Goal: Book appointment/travel/reservation

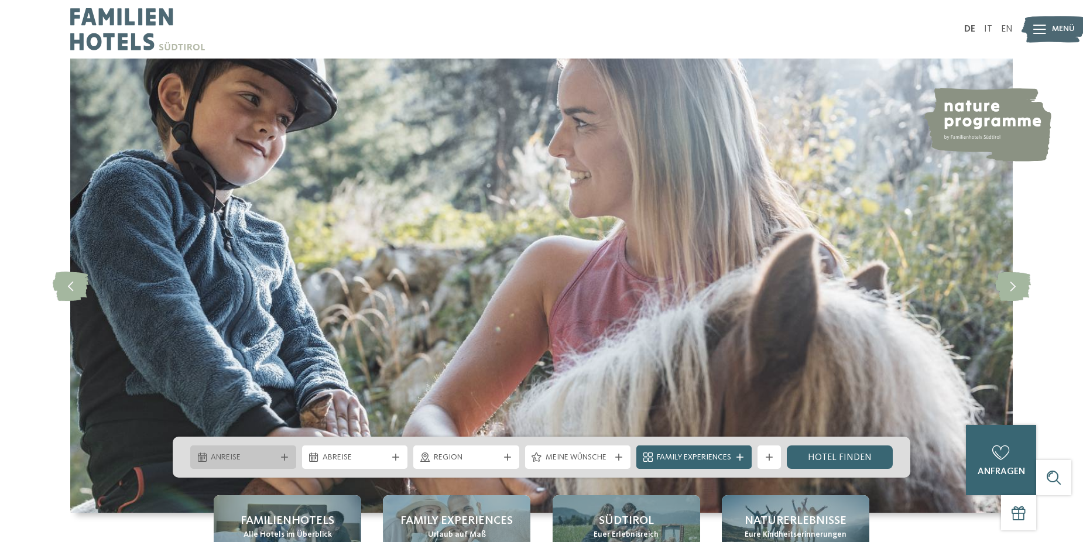
click at [289, 461] on div "Anreise" at bounding box center [243, 456] width 106 height 23
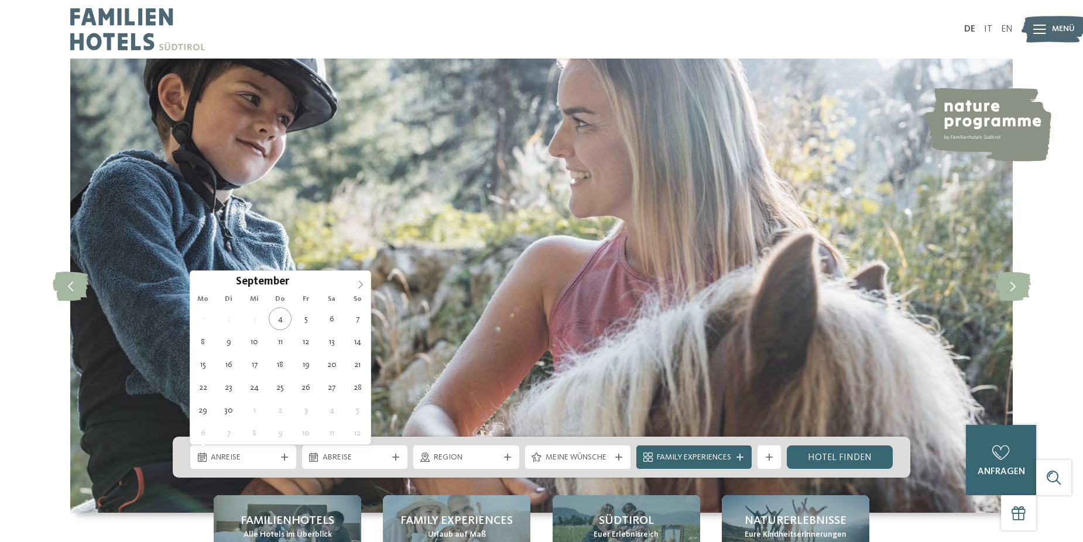
click at [362, 290] on span at bounding box center [361, 281] width 20 height 20
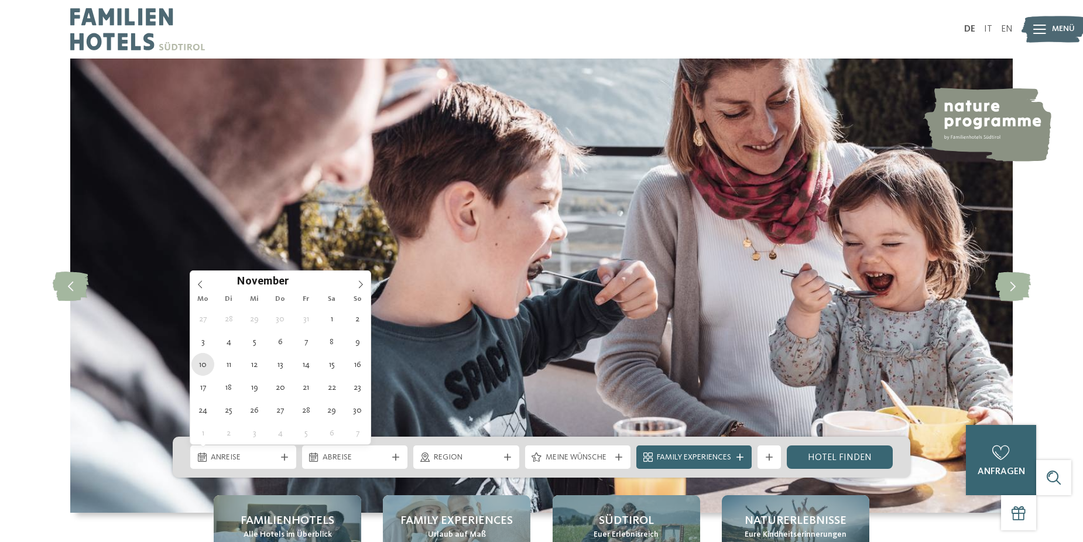
type div "10.11.2025"
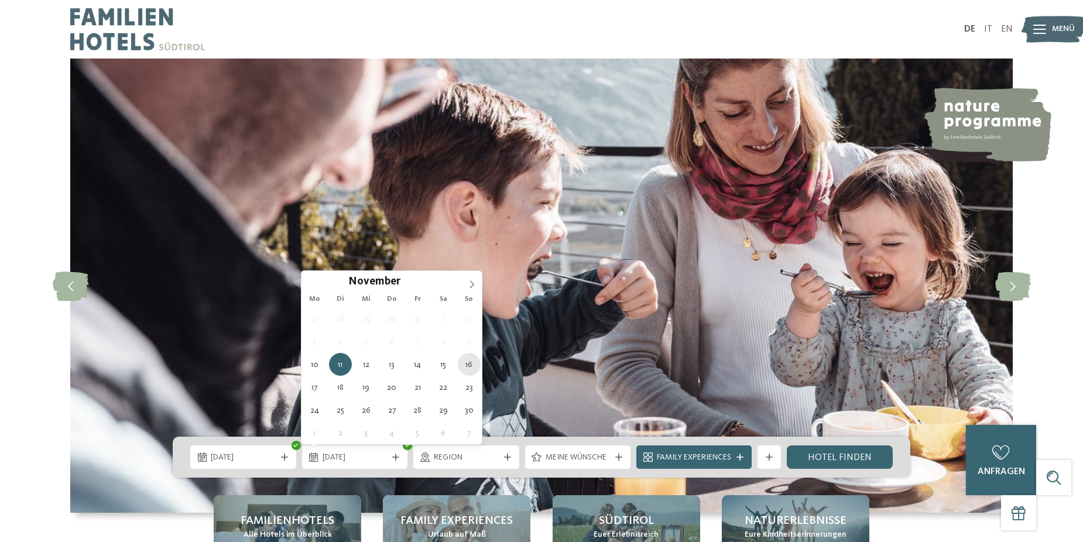
type div "16.11.2025"
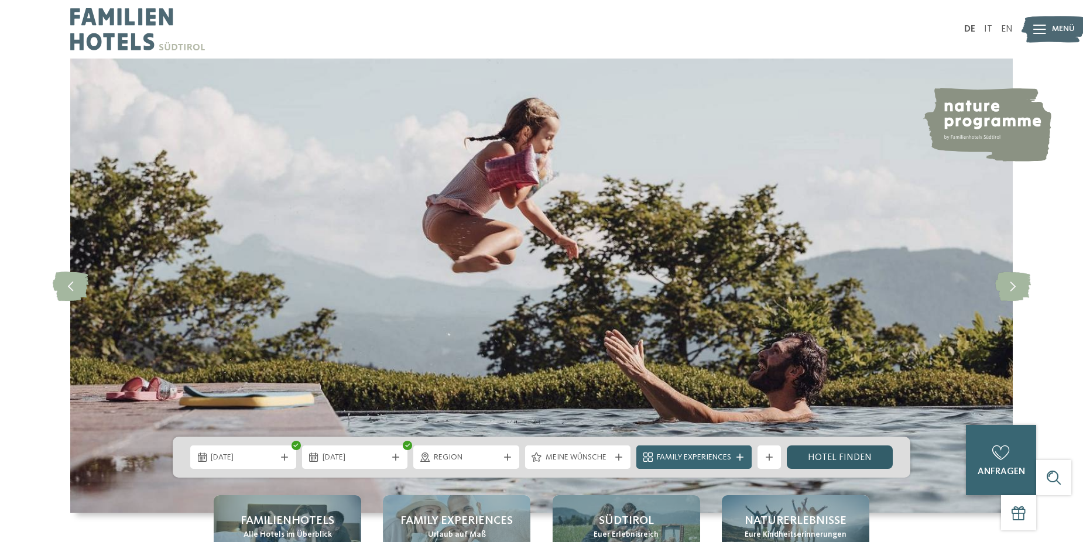
click at [832, 460] on link "Hotel finden" at bounding box center [840, 456] width 106 height 23
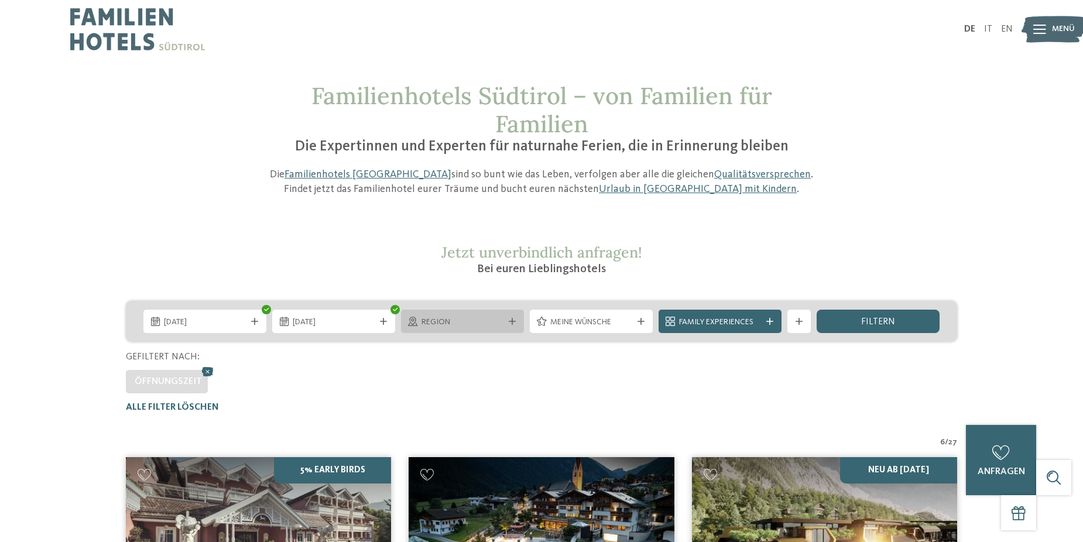
click at [506, 321] on div at bounding box center [512, 321] width 12 height 7
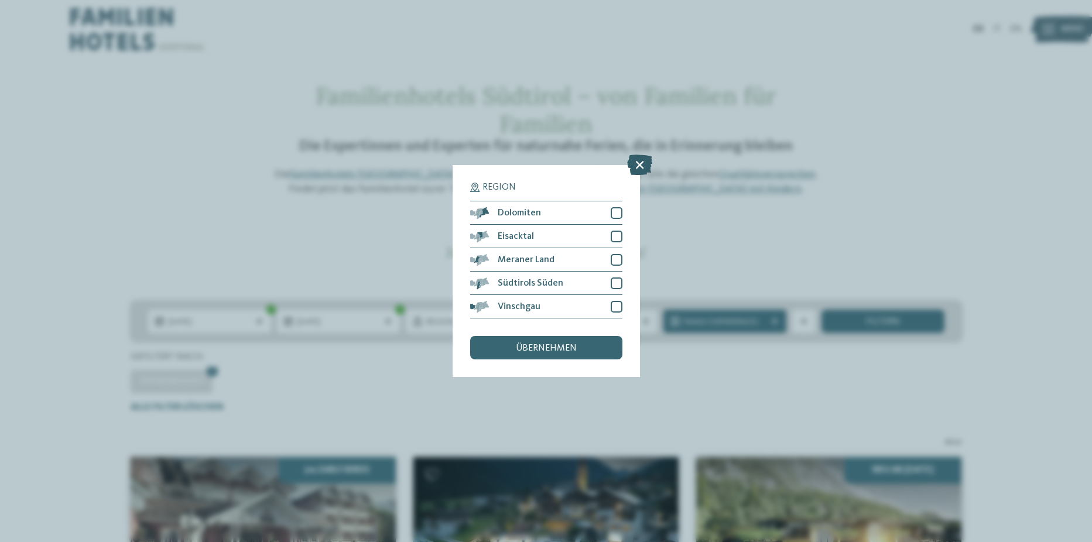
click at [641, 163] on icon at bounding box center [639, 165] width 25 height 20
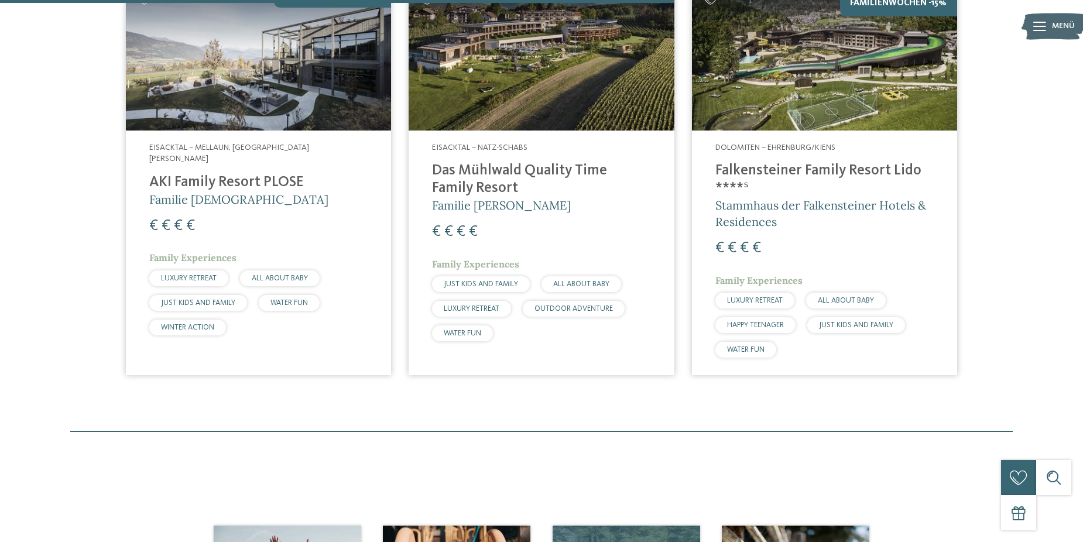
scroll to position [868, 0]
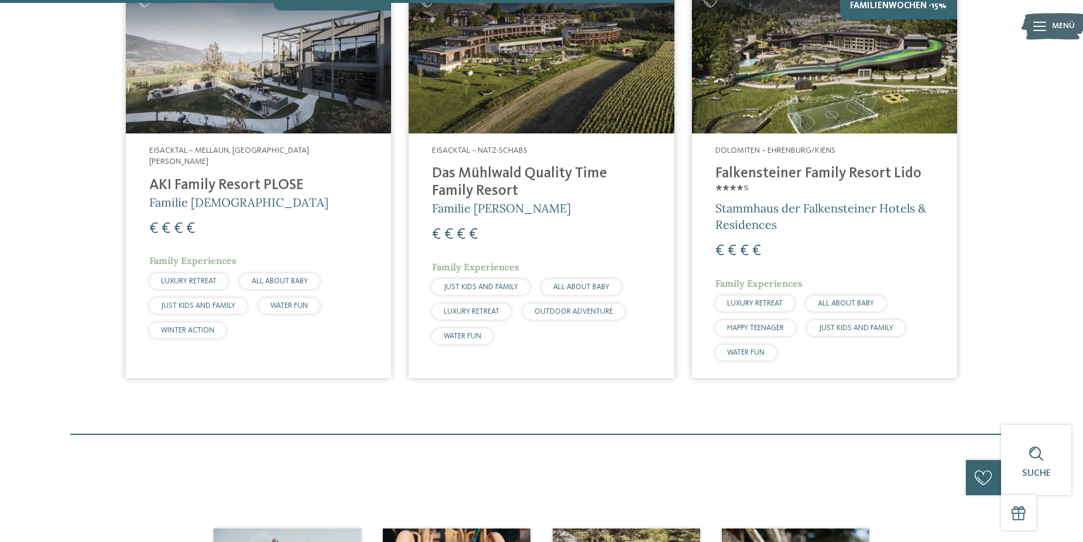
click at [780, 84] on img at bounding box center [824, 58] width 265 height 149
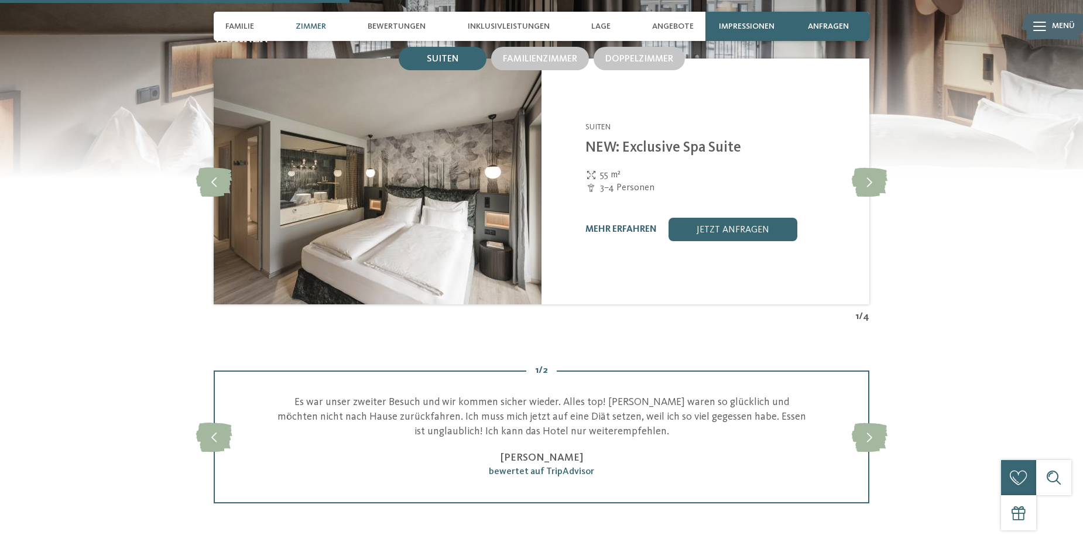
scroll to position [1346, 0]
click at [860, 166] on icon at bounding box center [870, 180] width 36 height 29
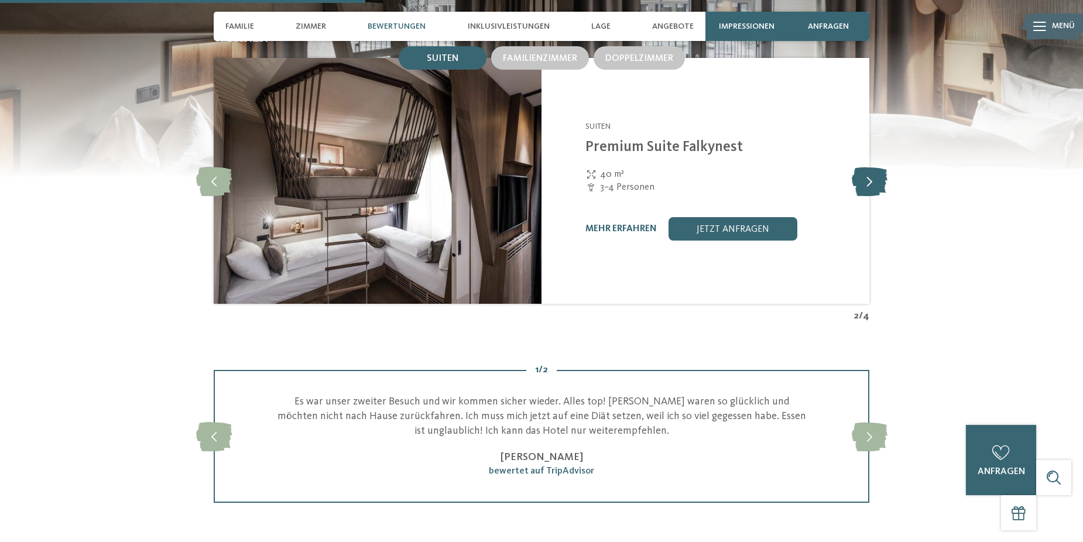
click at [860, 166] on icon at bounding box center [870, 180] width 36 height 29
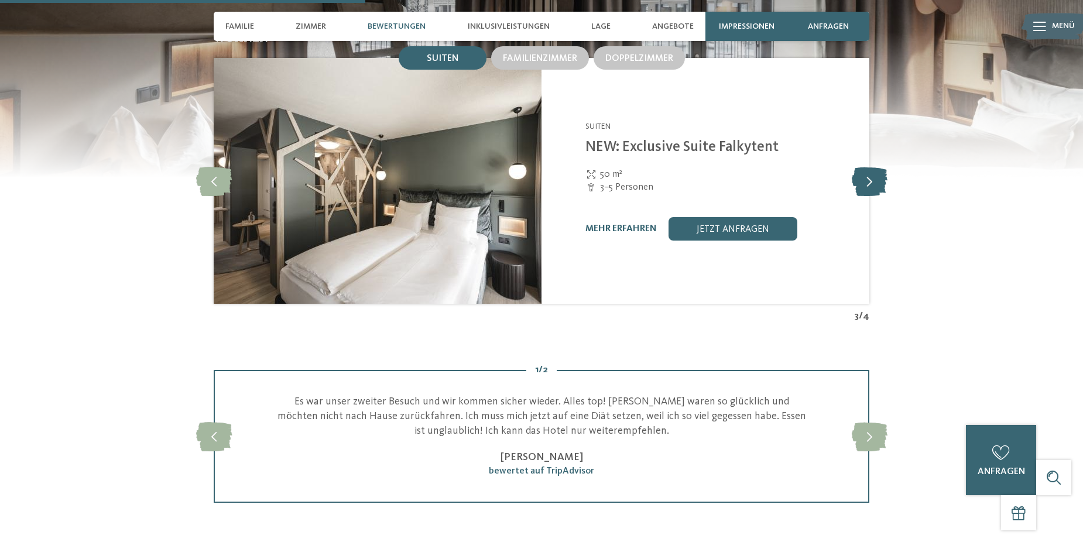
click at [860, 166] on icon at bounding box center [870, 180] width 36 height 29
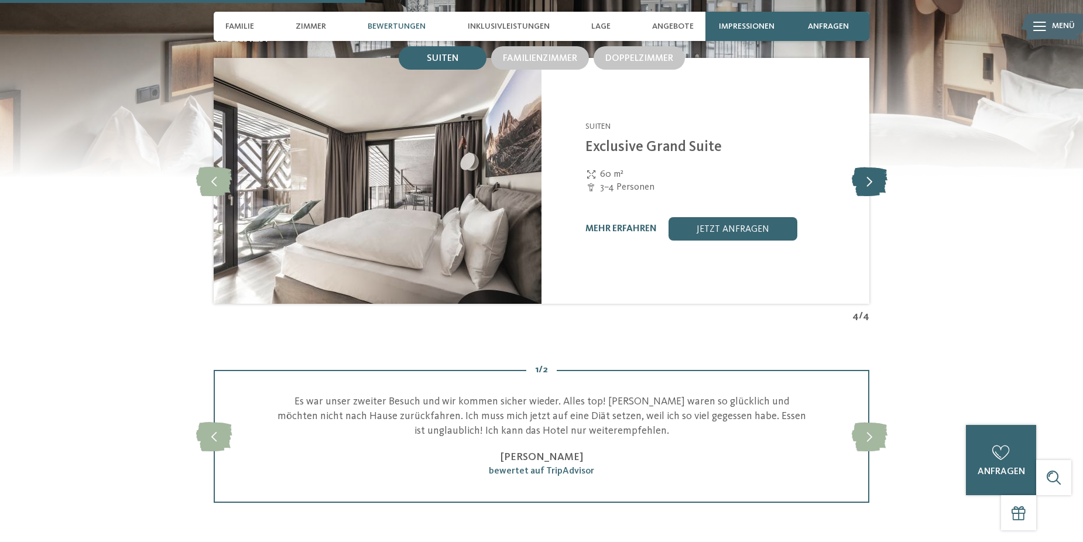
click at [860, 166] on icon at bounding box center [870, 180] width 36 height 29
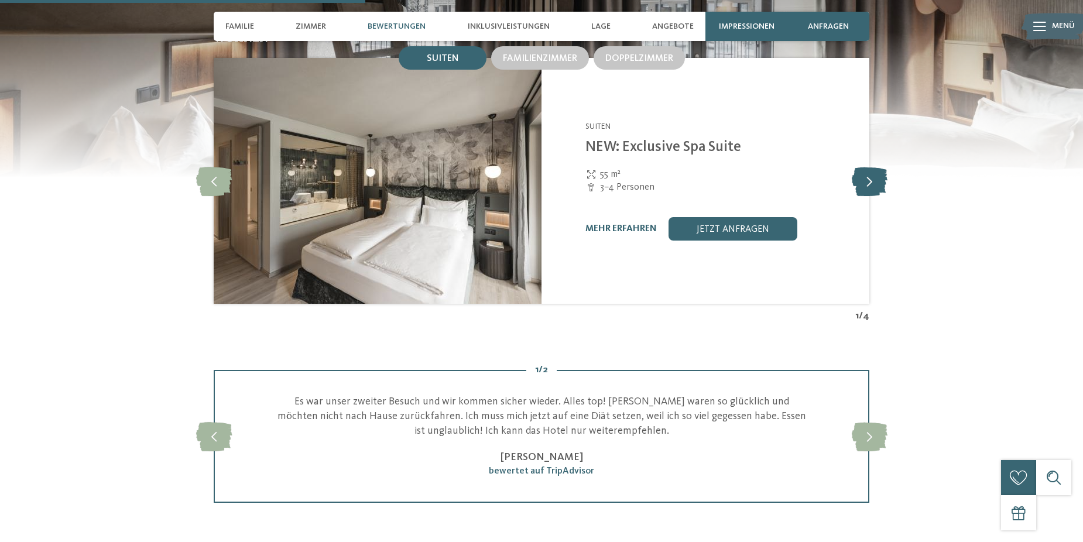
click at [860, 166] on icon at bounding box center [870, 180] width 36 height 29
